Goal: Navigation & Orientation: Find specific page/section

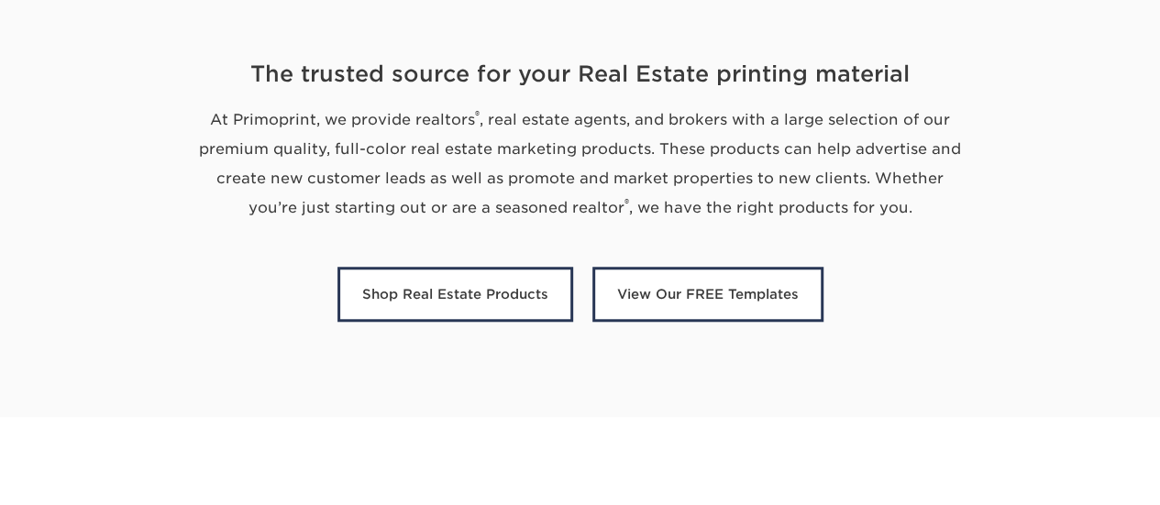
scroll to position [666, 0]
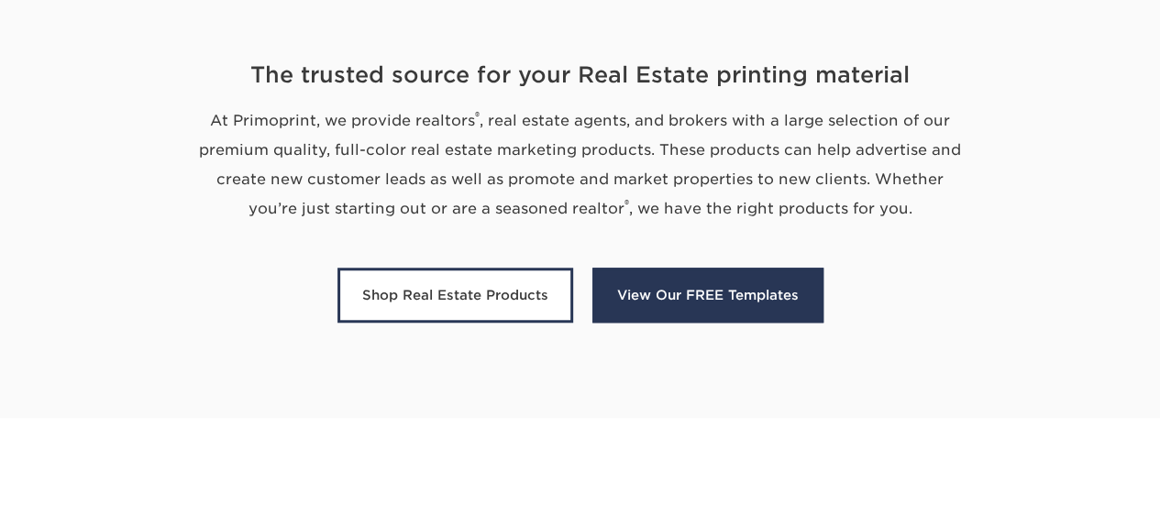
click at [686, 286] on link "View Our FREE Templates" at bounding box center [707, 295] width 231 height 55
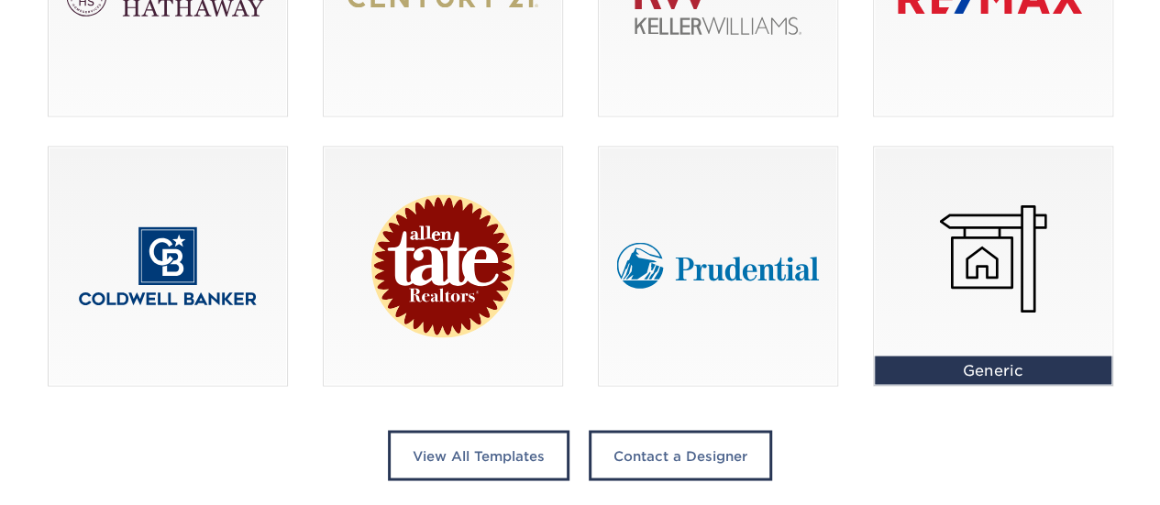
scroll to position [1459, 0]
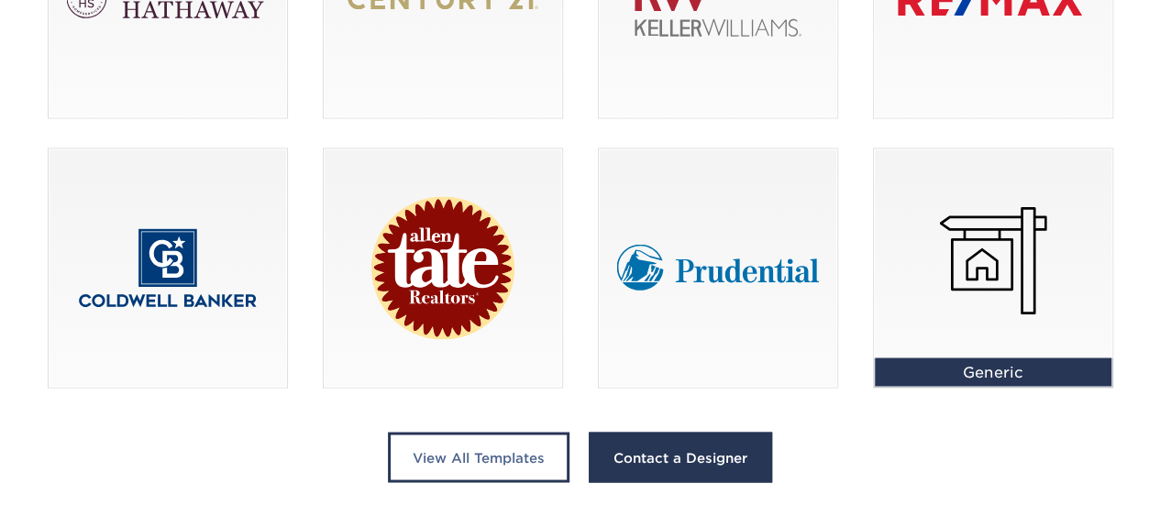
click at [679, 453] on link "Contact a Designer" at bounding box center [679, 457] width 183 height 50
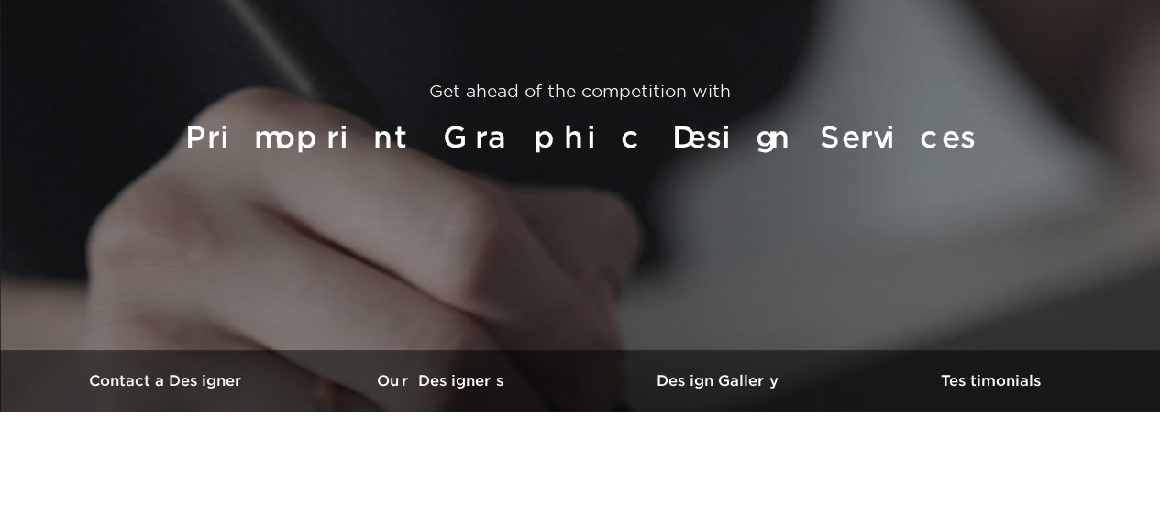
scroll to position [192, 0]
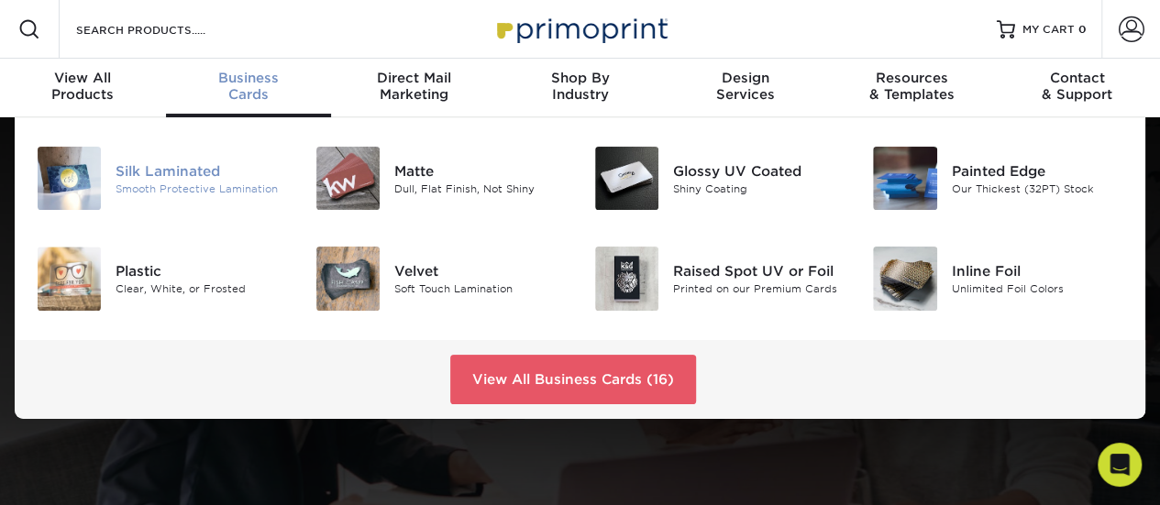
click at [250, 188] on div "Smooth Protective Lamination" at bounding box center [201, 189] width 172 height 16
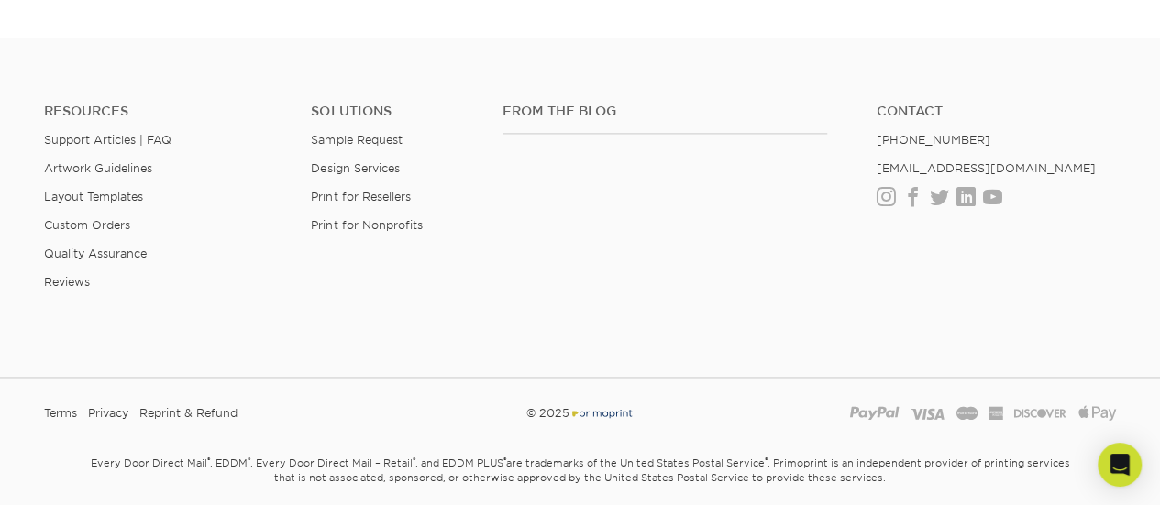
scroll to position [1240, 0]
